Goal: Navigation & Orientation: Find specific page/section

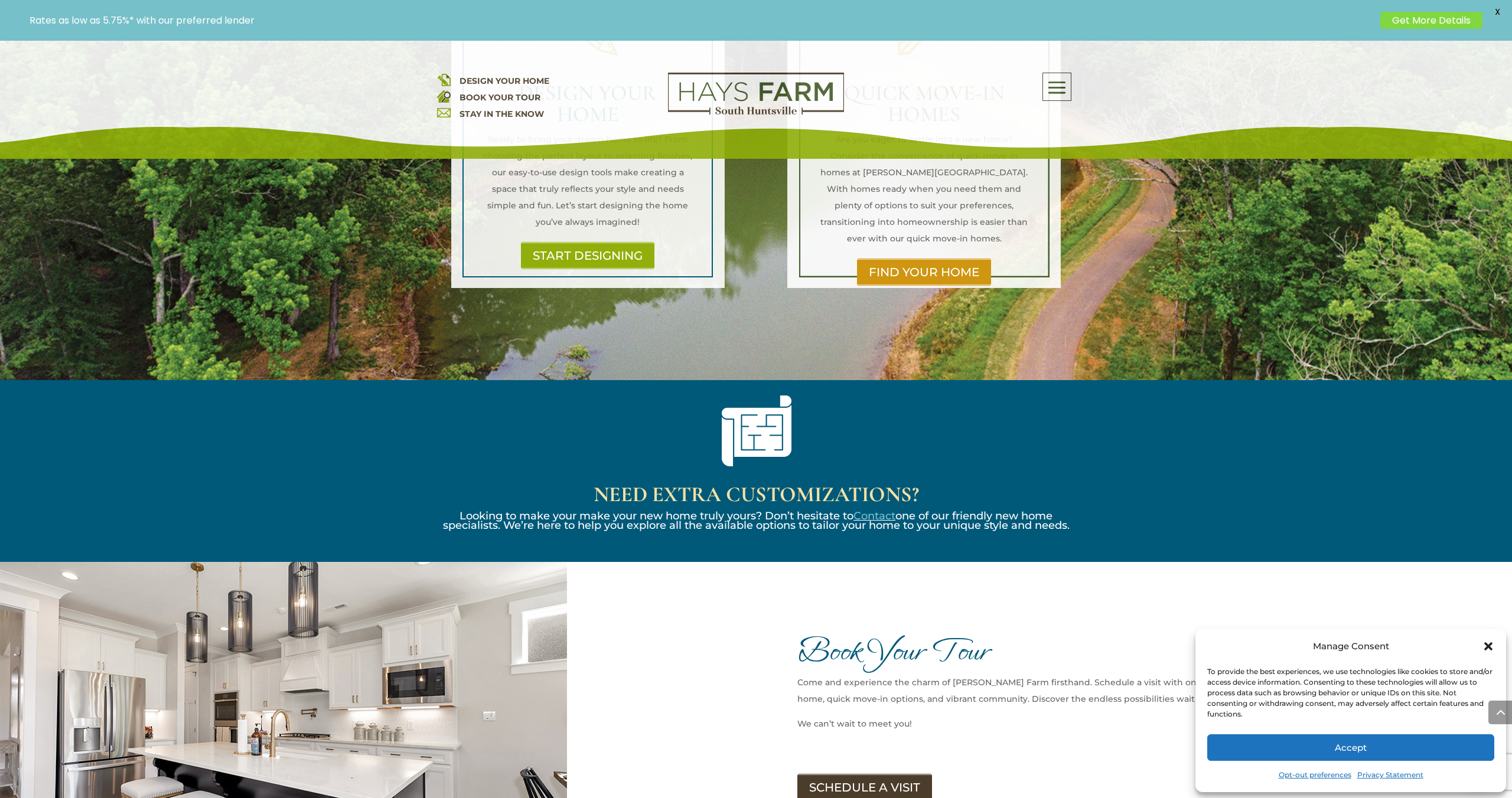
scroll to position [912, 0]
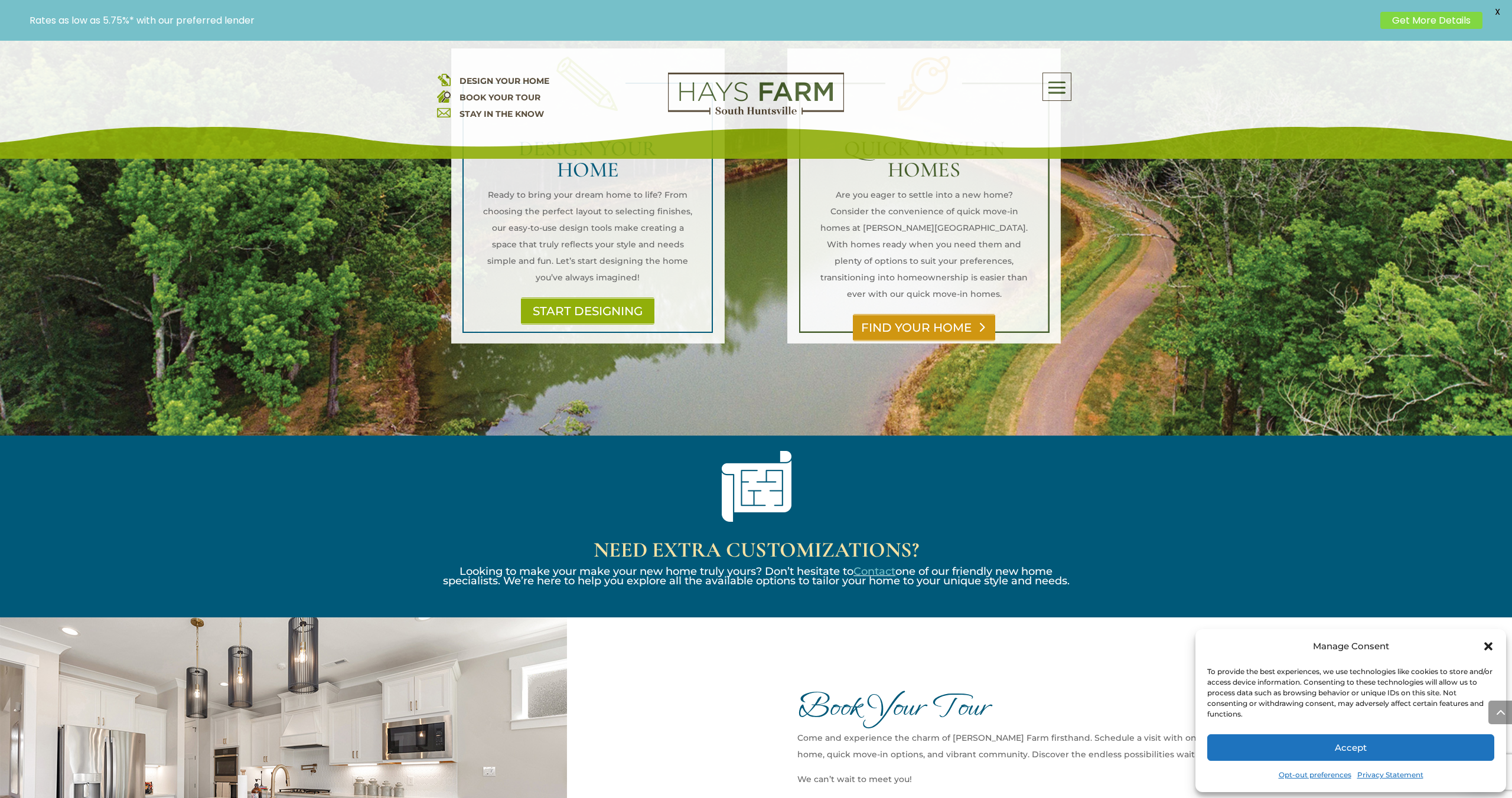
click at [902, 314] on link "FIND YOUR HOME" at bounding box center [924, 327] width 142 height 27
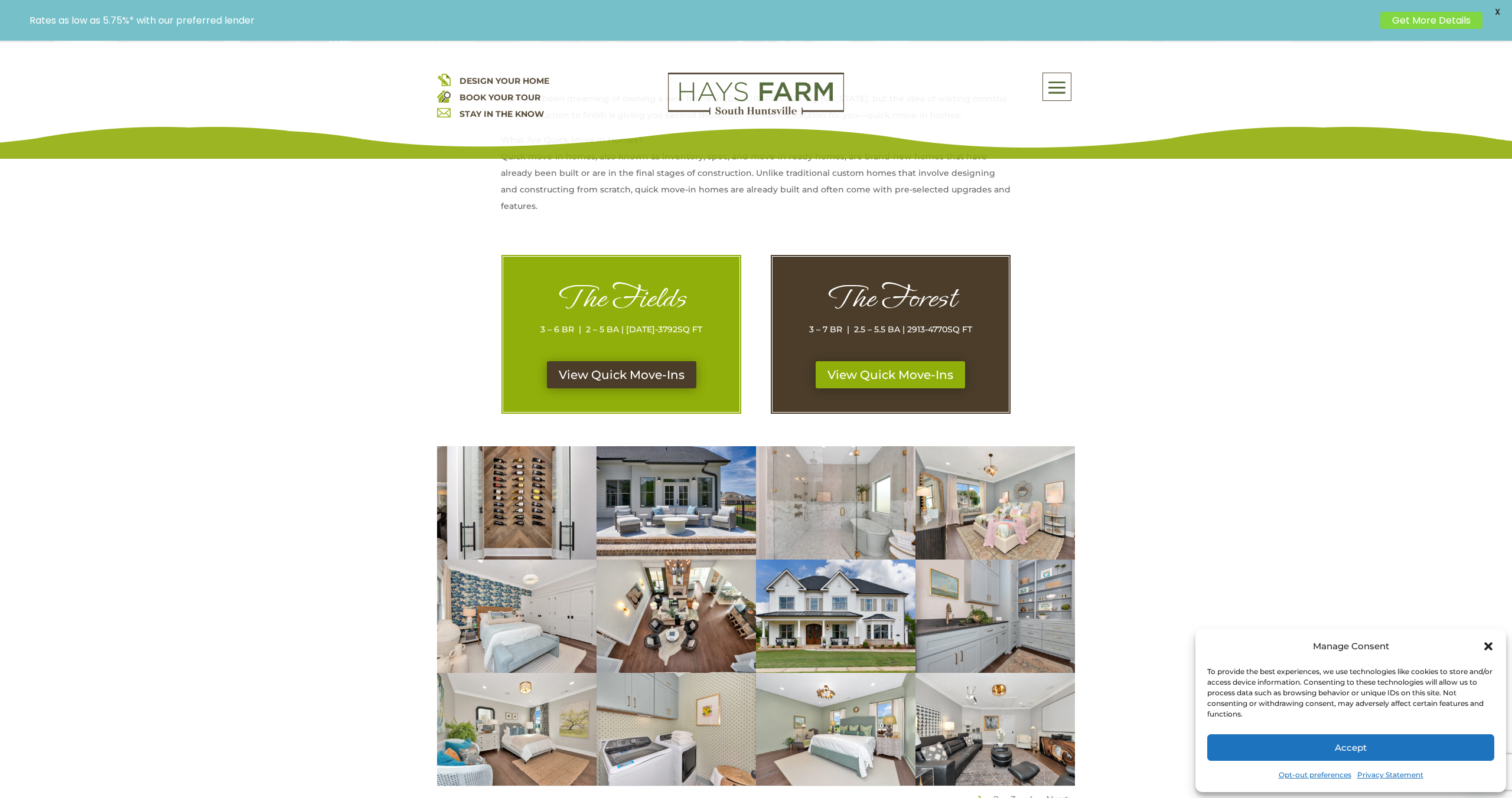
scroll to position [460, 0]
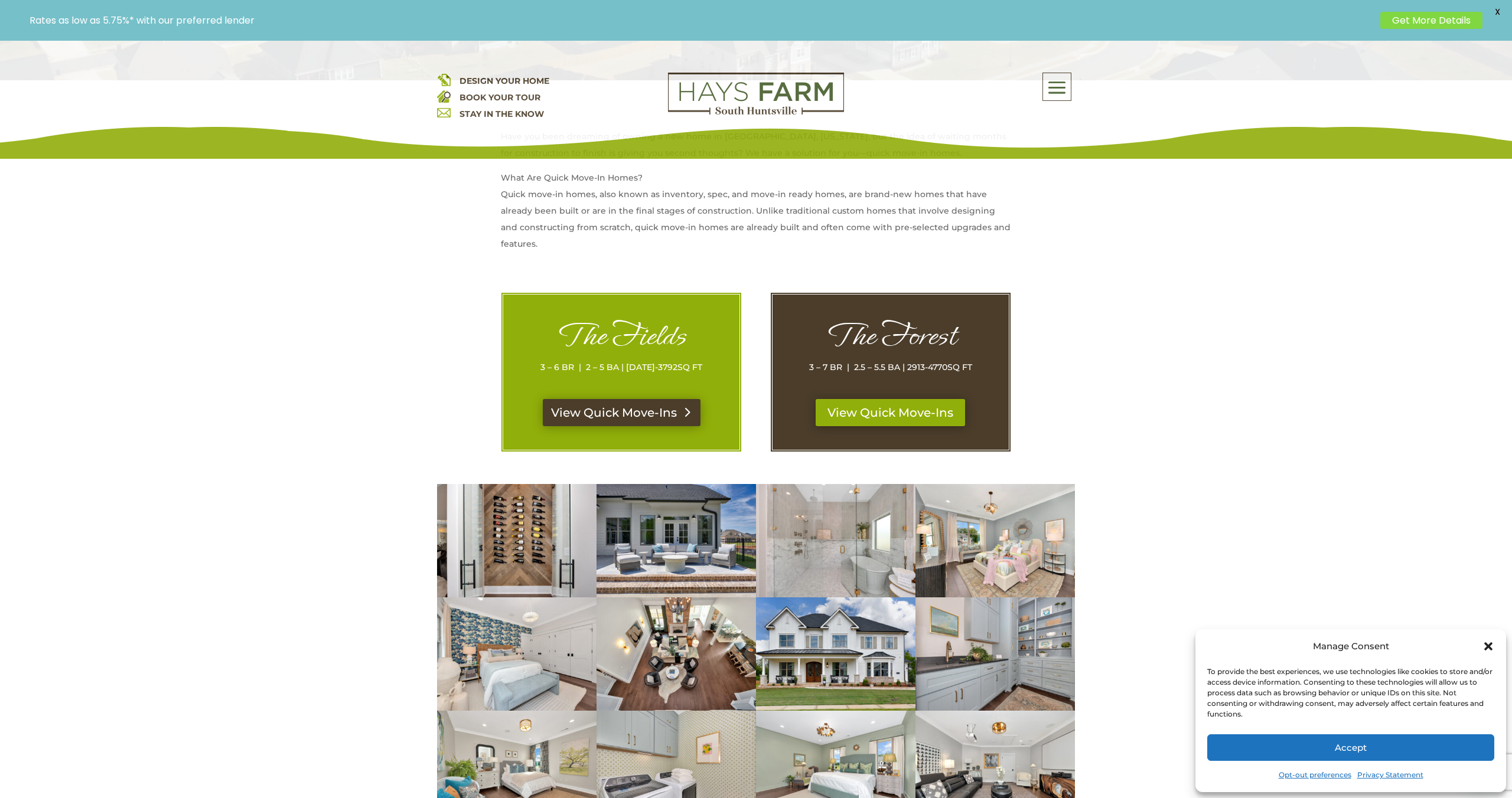
click at [687, 417] on link "View Quick Move-Ins" at bounding box center [621, 413] width 158 height 27
